Goal: Information Seeking & Learning: Check status

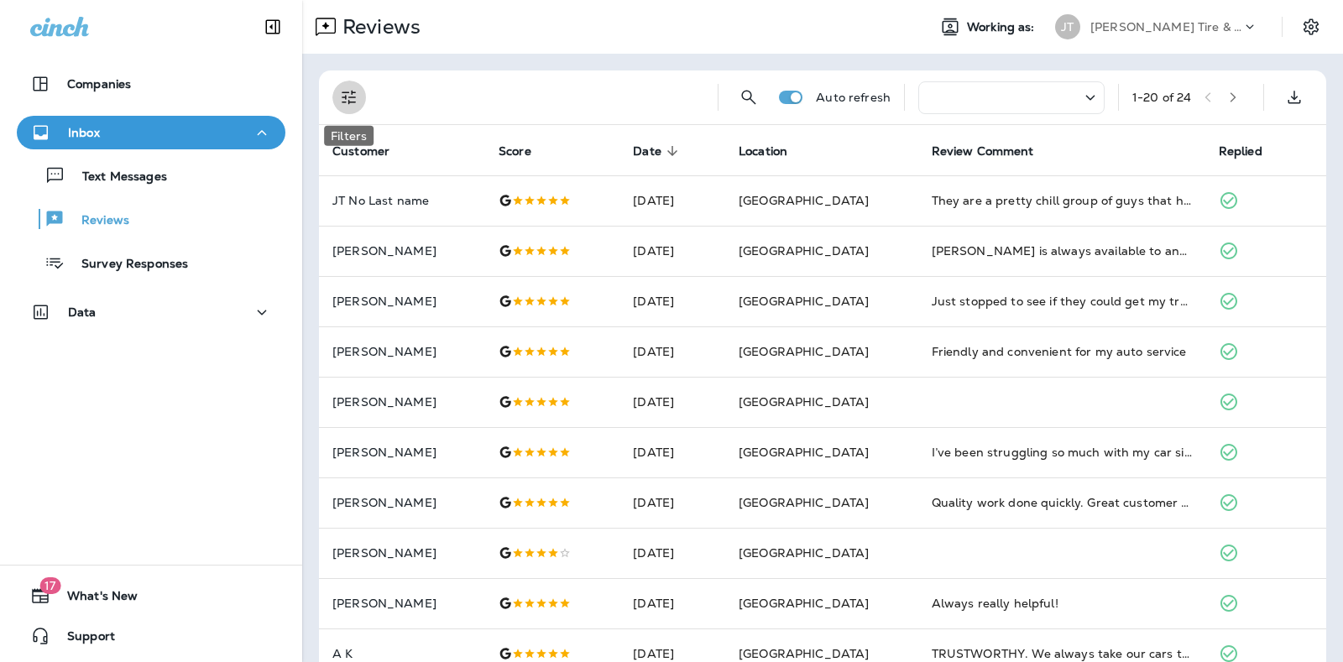
click at [343, 95] on icon "Filters" at bounding box center [349, 97] width 20 height 20
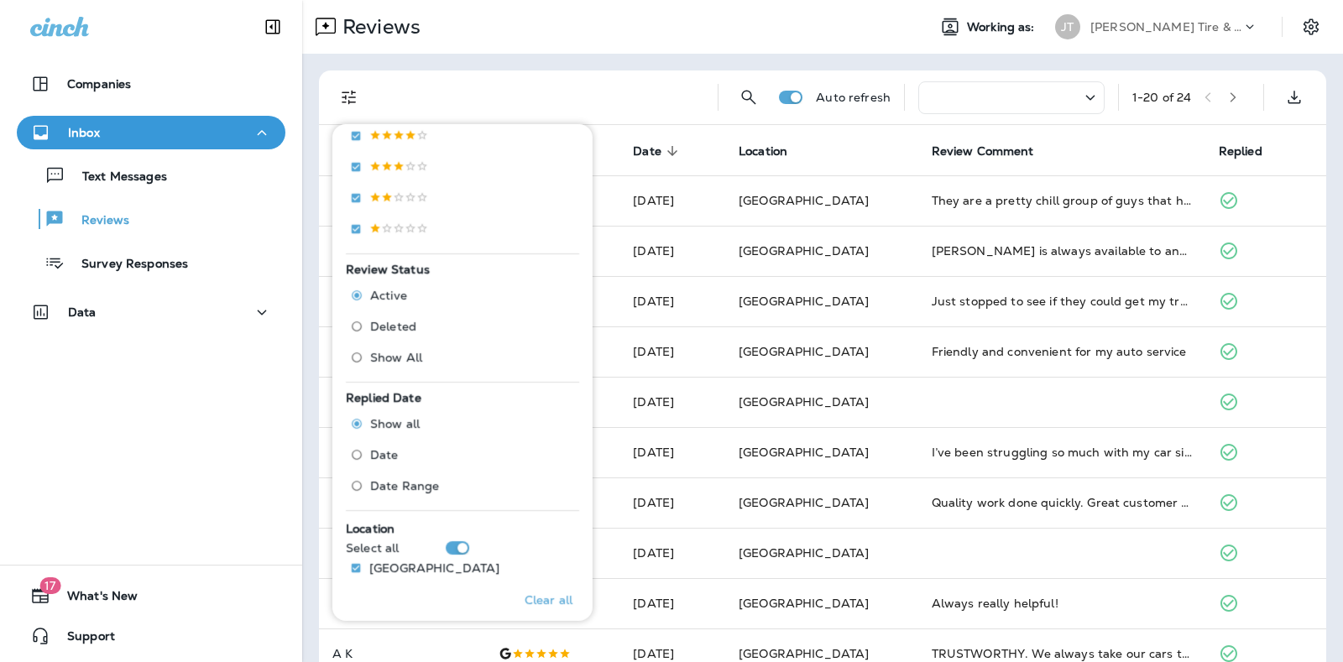
scroll to position [433, 0]
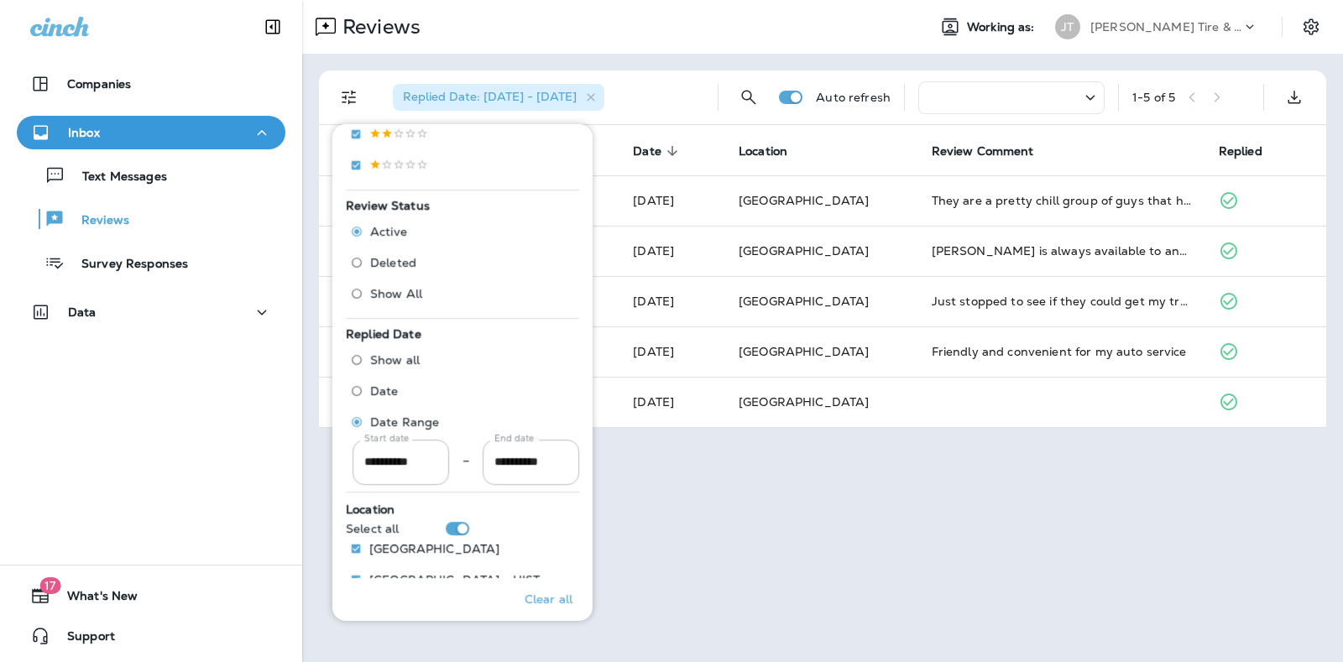
click at [674, 88] on div "Replied Date: [DATE] - [DATE]" at bounding box center [541, 98] width 325 height 54
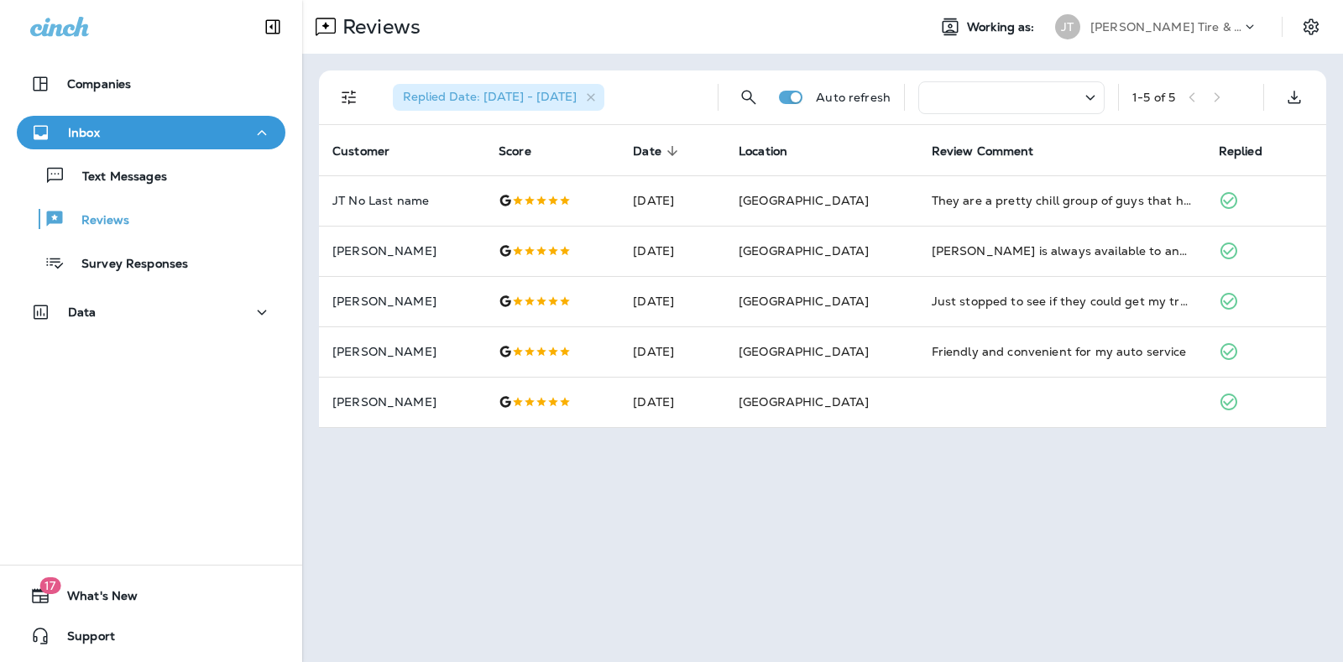
click at [495, 103] on span "Replied Date: [DATE] - [DATE]" at bounding box center [490, 96] width 174 height 15
click at [358, 94] on icon "Filters" at bounding box center [349, 97] width 20 height 20
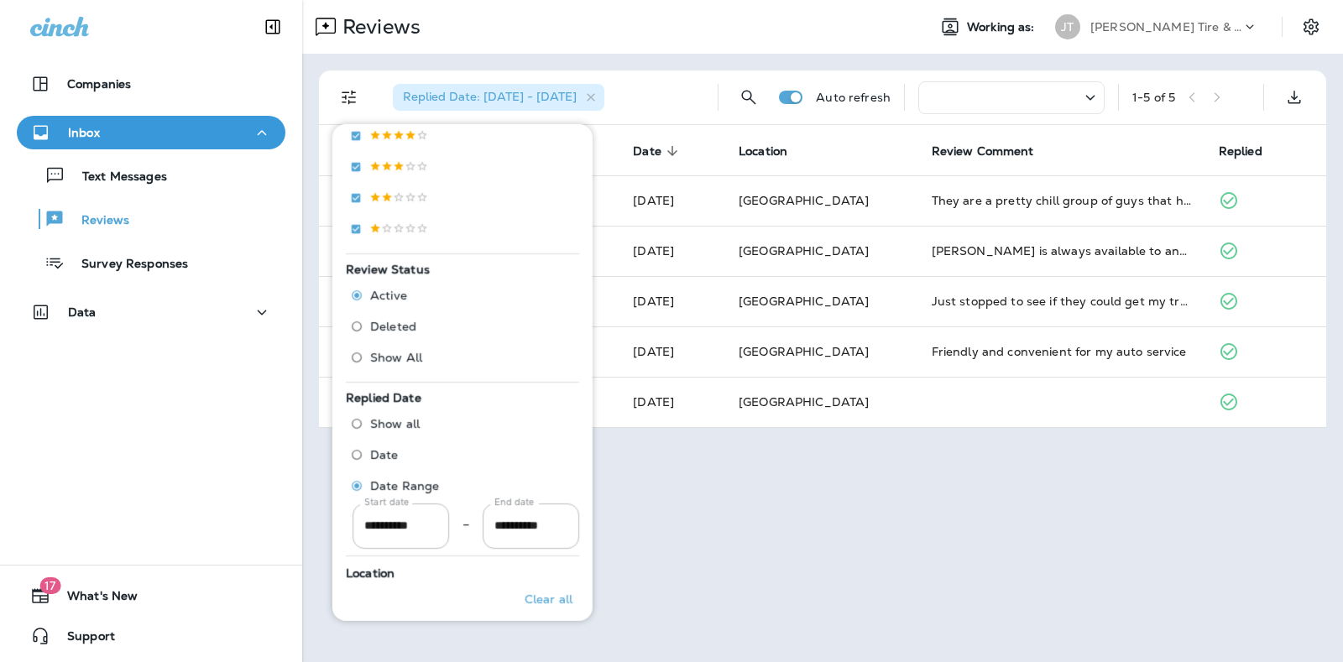
scroll to position [479, 0]
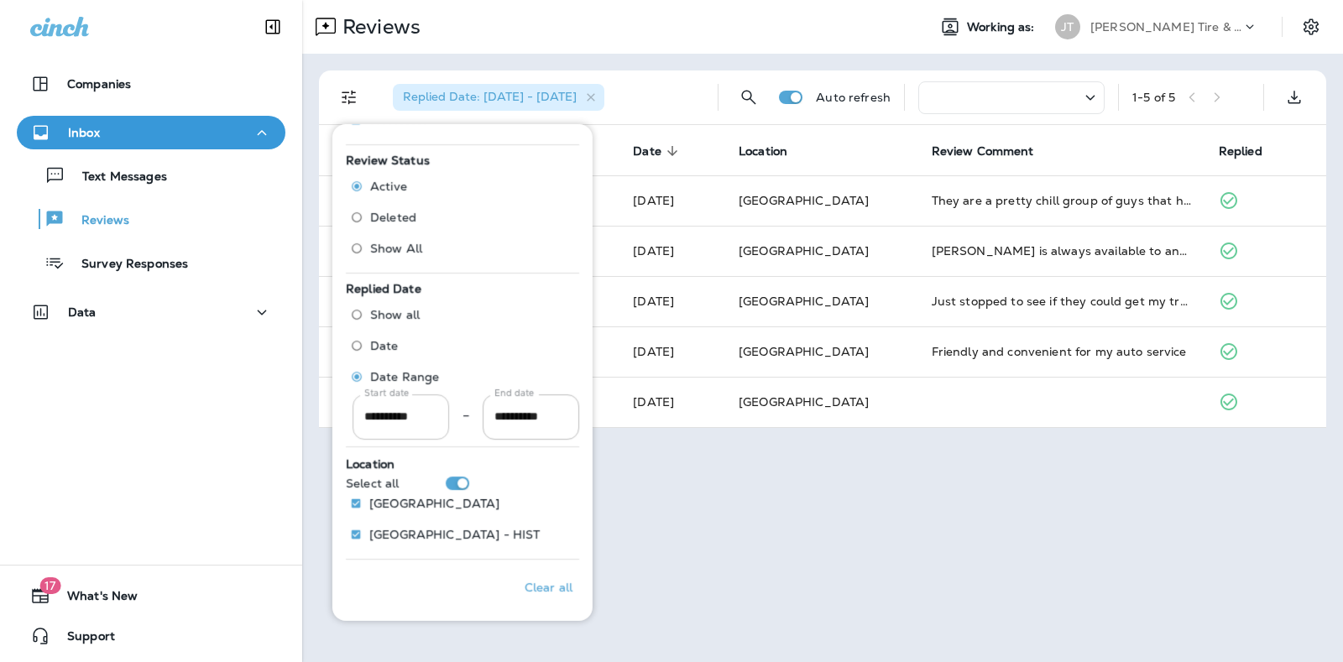
click at [416, 405] on input "**********" at bounding box center [401, 417] width 97 height 44
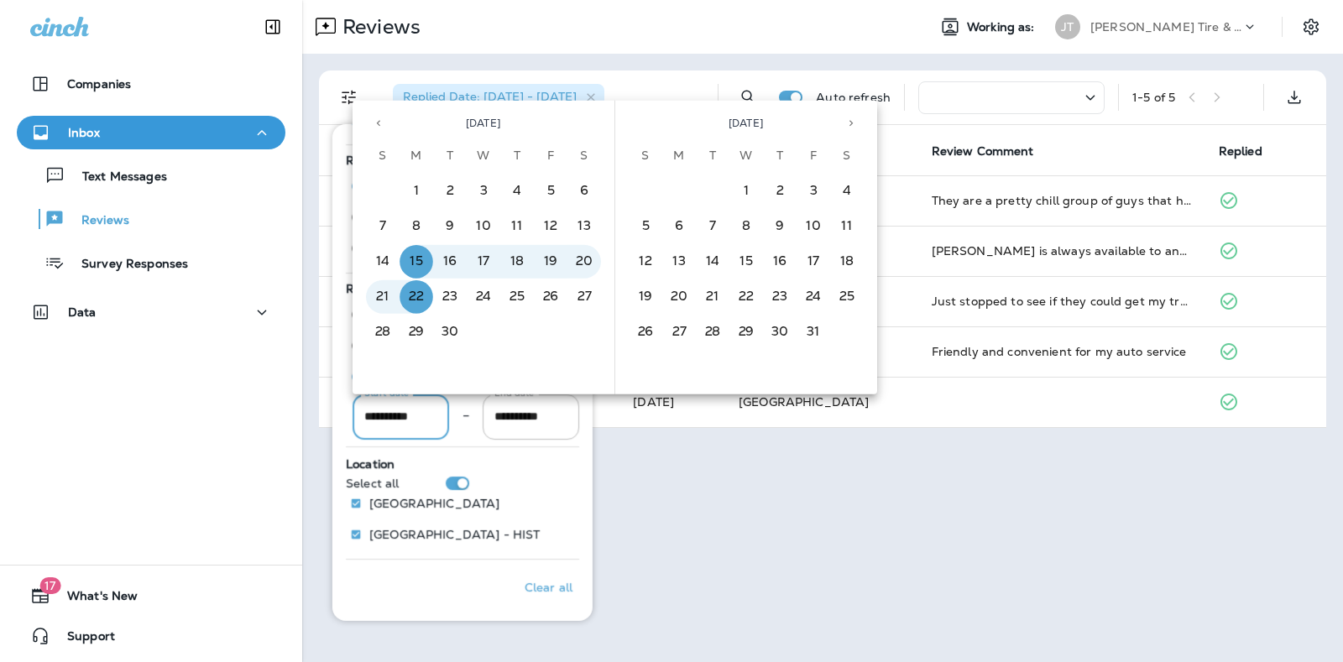
click at [373, 128] on icon "Previous month" at bounding box center [379, 124] width 12 height 12
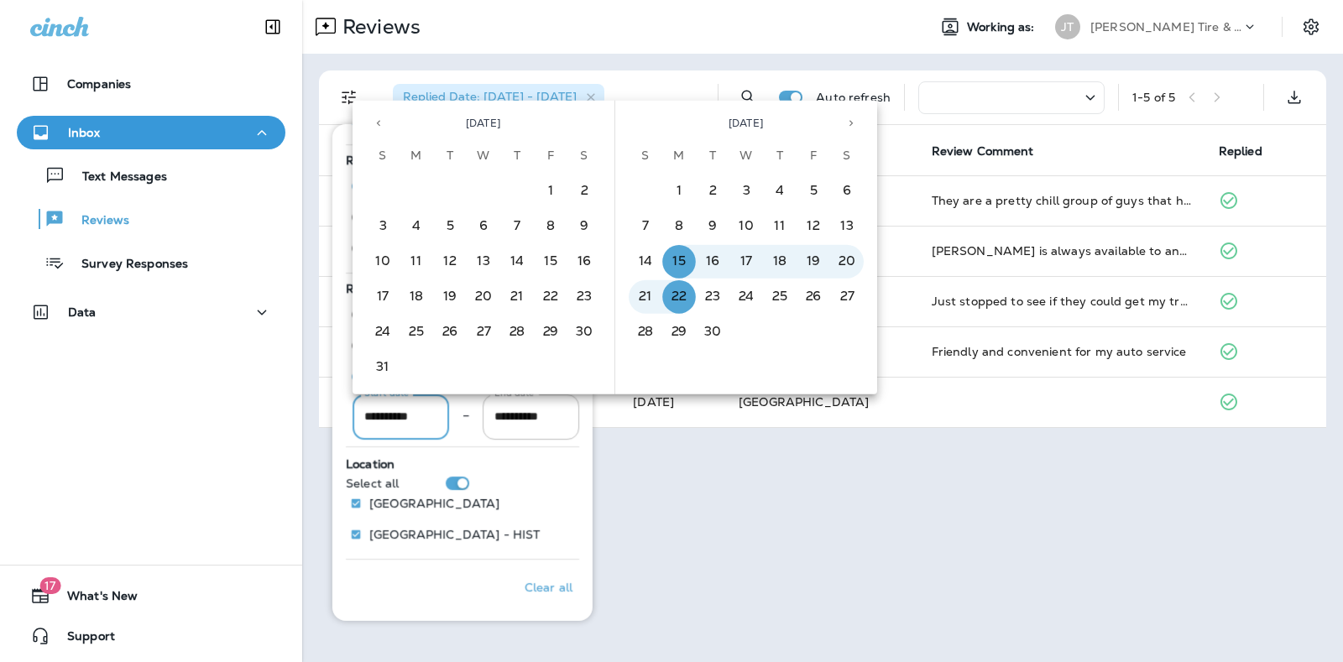
click at [373, 128] on icon "Previous month" at bounding box center [379, 124] width 12 height 12
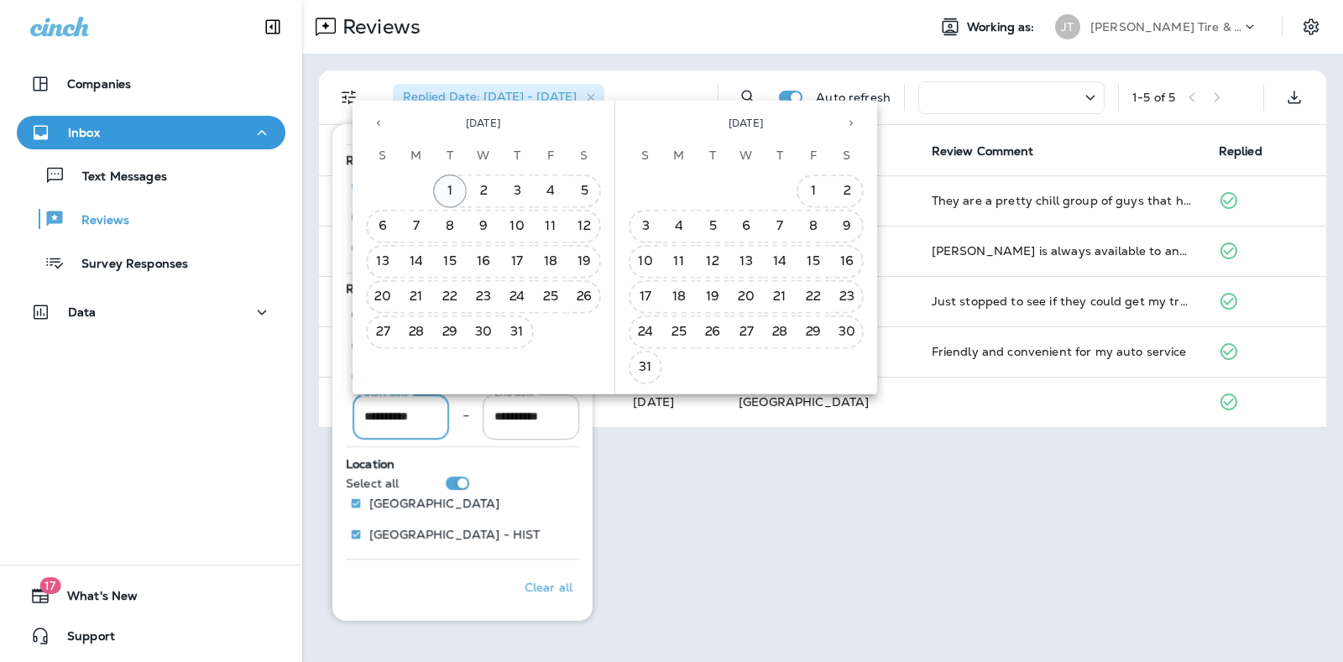
click at [447, 193] on button "1" at bounding box center [450, 192] width 34 height 34
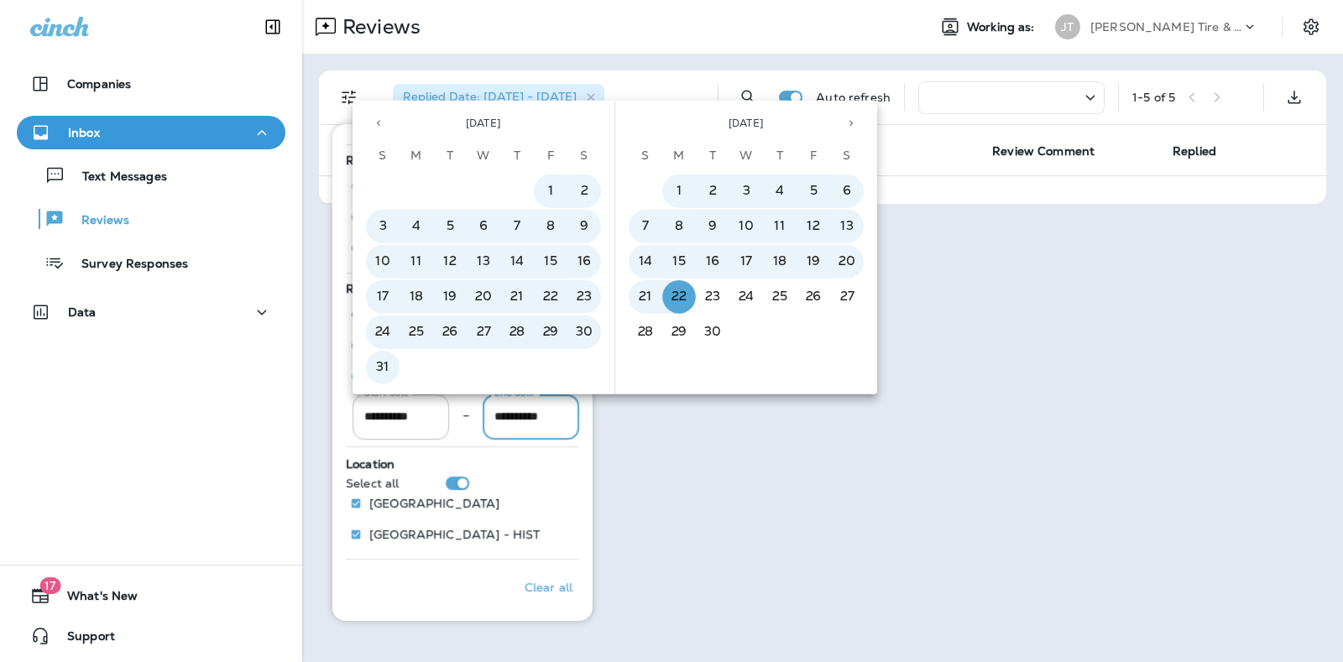
type input "**********"
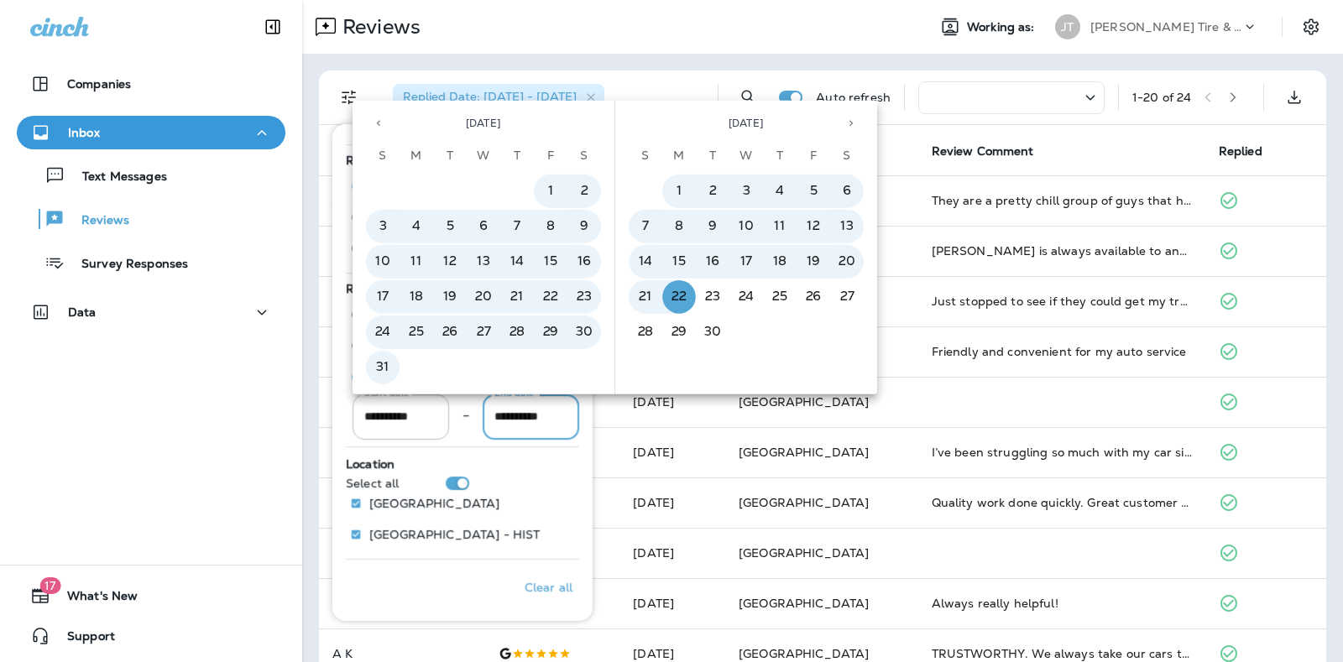
click at [796, 28] on div "Reviews" at bounding box center [607, 27] width 611 height 34
